Goal: Task Accomplishment & Management: Use online tool/utility

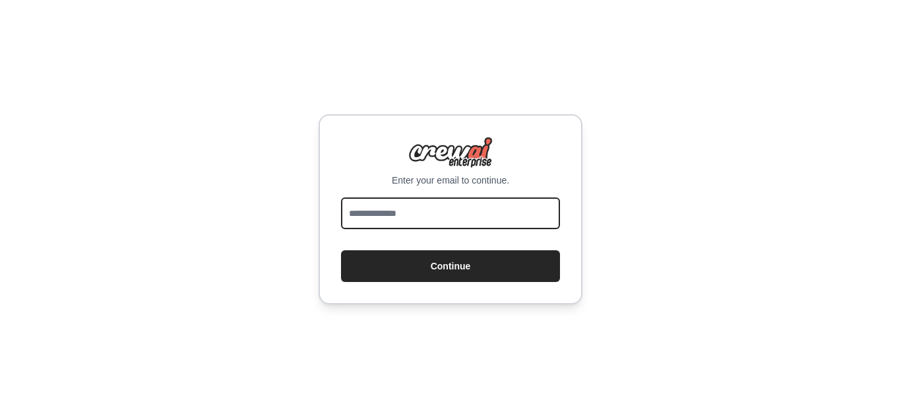
click at [457, 214] on input "email" at bounding box center [450, 213] width 219 height 32
type input "**********"
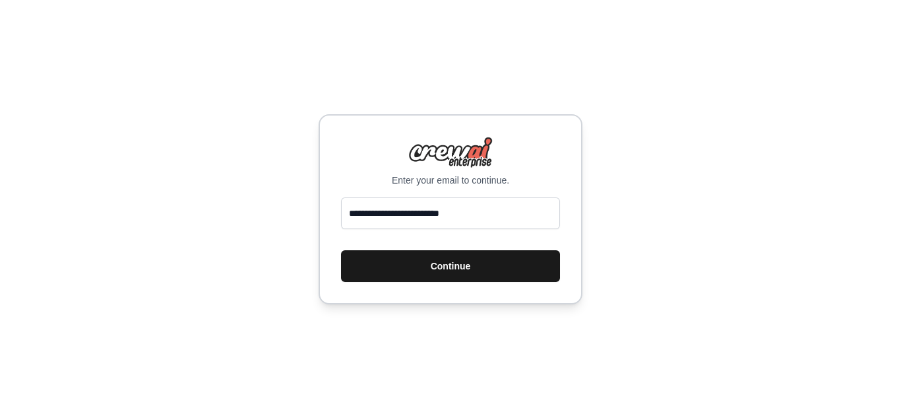
click at [451, 272] on button "Continue" at bounding box center [450, 266] width 219 height 32
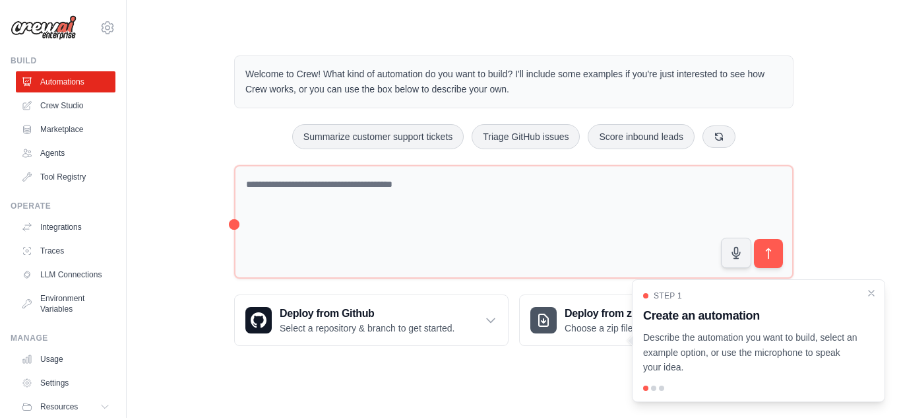
click at [652, 389] on div at bounding box center [653, 387] width 5 height 5
click at [675, 372] on p "Describe the automation you want to build, select an example option, or use the…" at bounding box center [750, 352] width 215 height 45
click at [713, 370] on p "Describe the automation you want to build, select an example option, or use the…" at bounding box center [750, 352] width 215 height 45
click at [662, 393] on div "Step 1 Create an automation Describe the automation you want to build, select a…" at bounding box center [758, 340] width 253 height 123
click at [870, 291] on icon "Close walkthrough" at bounding box center [872, 292] width 6 height 6
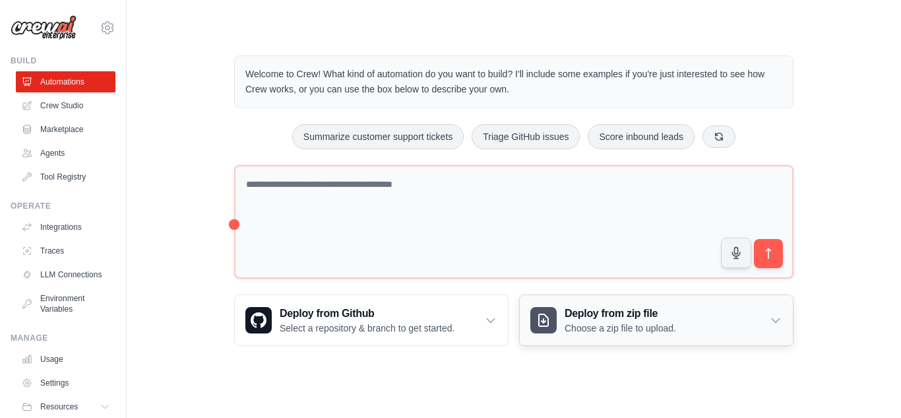
click at [769, 322] on div "Deploy from zip file Choose a zip file to upload." at bounding box center [656, 320] width 273 height 50
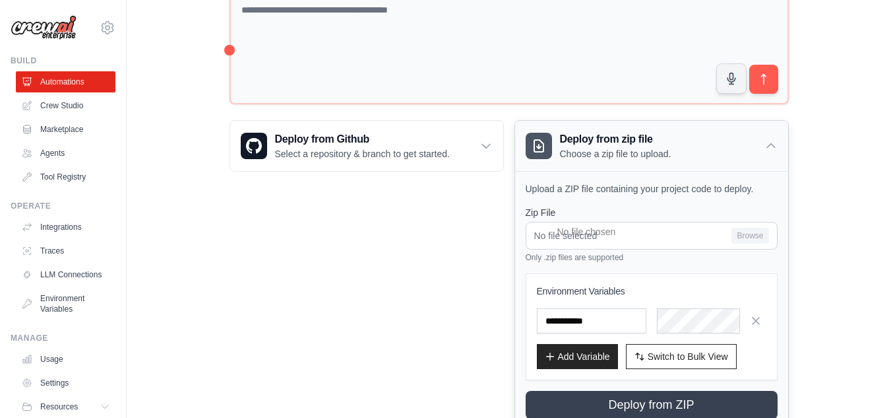
scroll to position [198, 0]
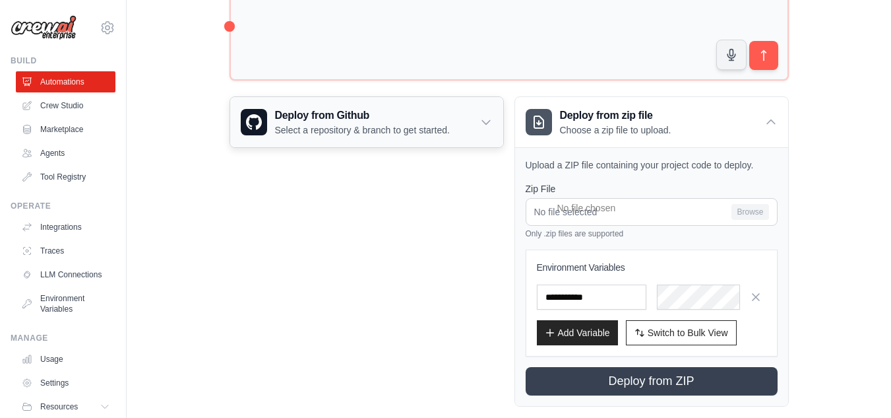
click at [487, 121] on icon at bounding box center [486, 121] width 13 height 13
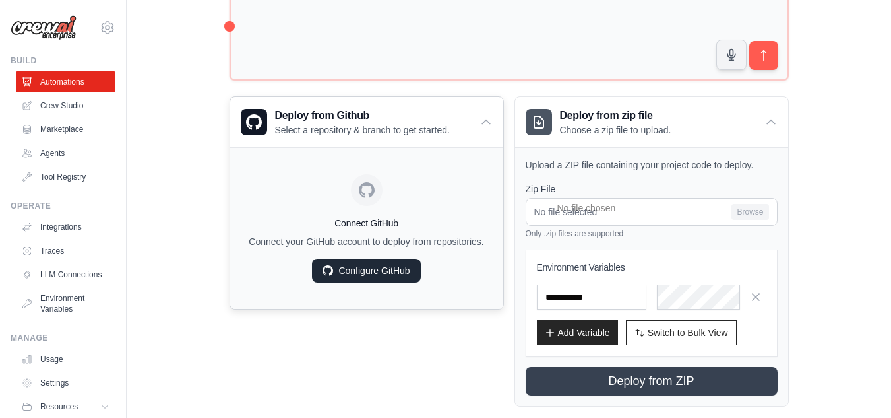
click at [393, 267] on link "Configure GitHub" at bounding box center [366, 271] width 108 height 24
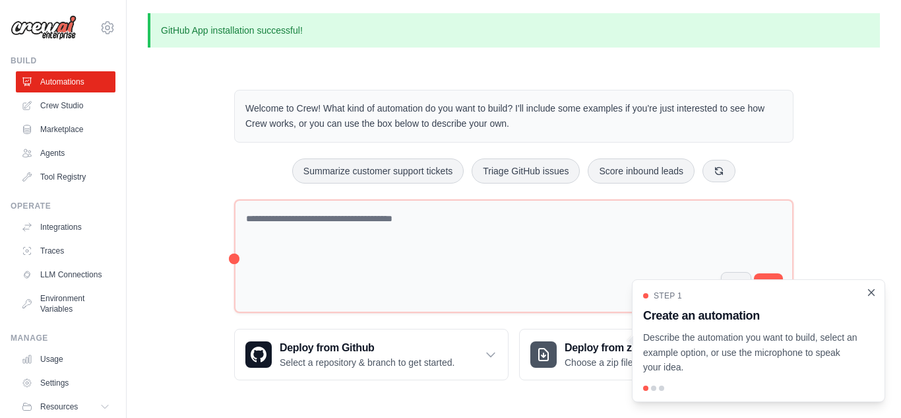
click at [875, 291] on icon "Close walkthrough" at bounding box center [871, 292] width 12 height 12
